Goal: Use online tool/utility: Use online tool/utility

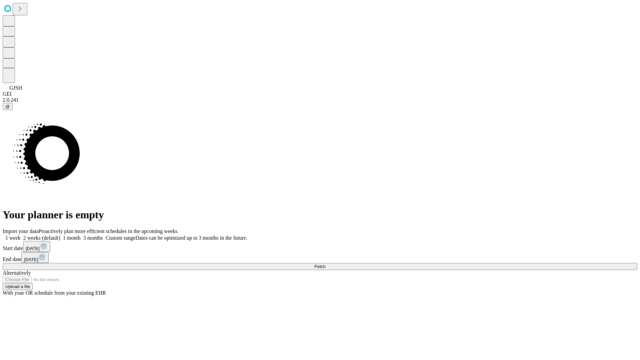
click at [325, 264] on span "Fetch" at bounding box center [319, 266] width 11 height 5
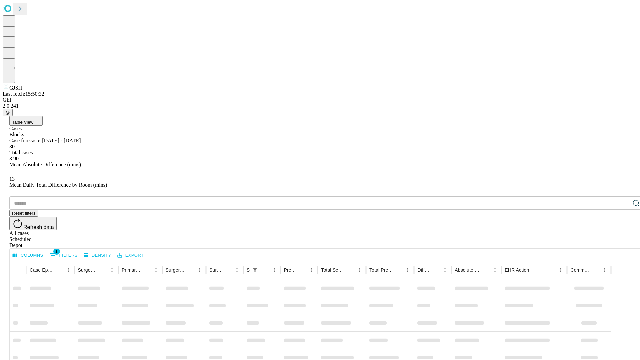
click at [623, 242] on div "Depot" at bounding box center [326, 245] width 635 height 6
